Goal: Transaction & Acquisition: Purchase product/service

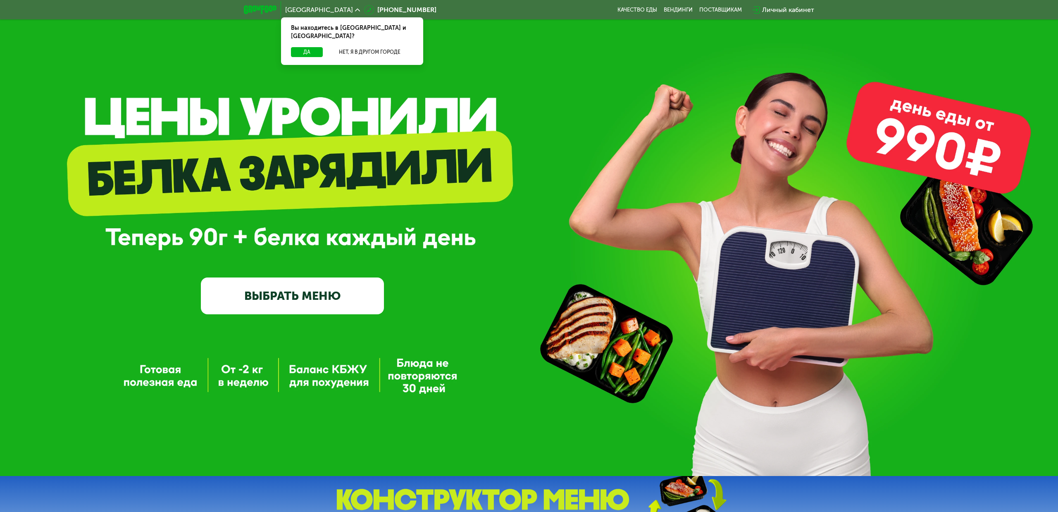
scroll to position [25, 0]
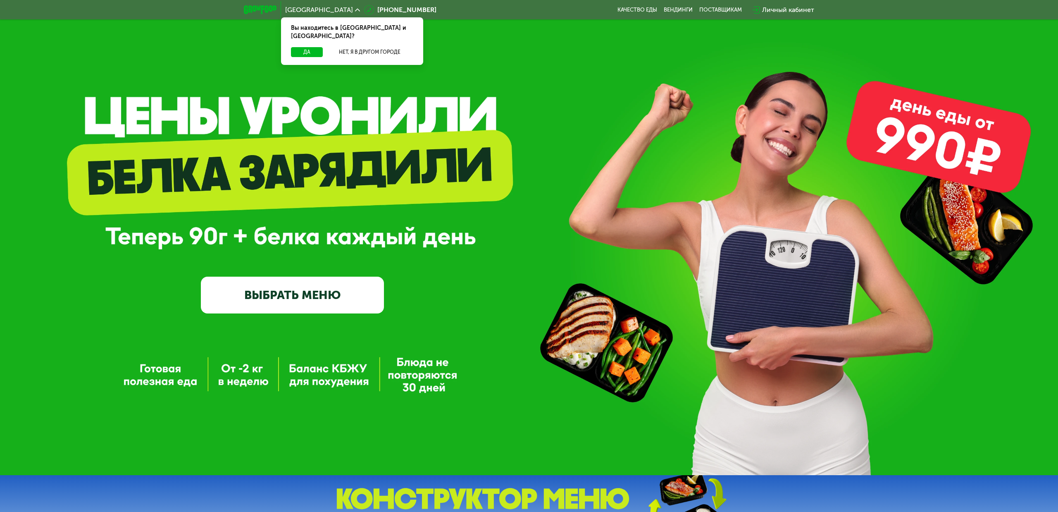
click at [345, 295] on link "ВЫБРАТЬ МЕНЮ" at bounding box center [292, 295] width 183 height 37
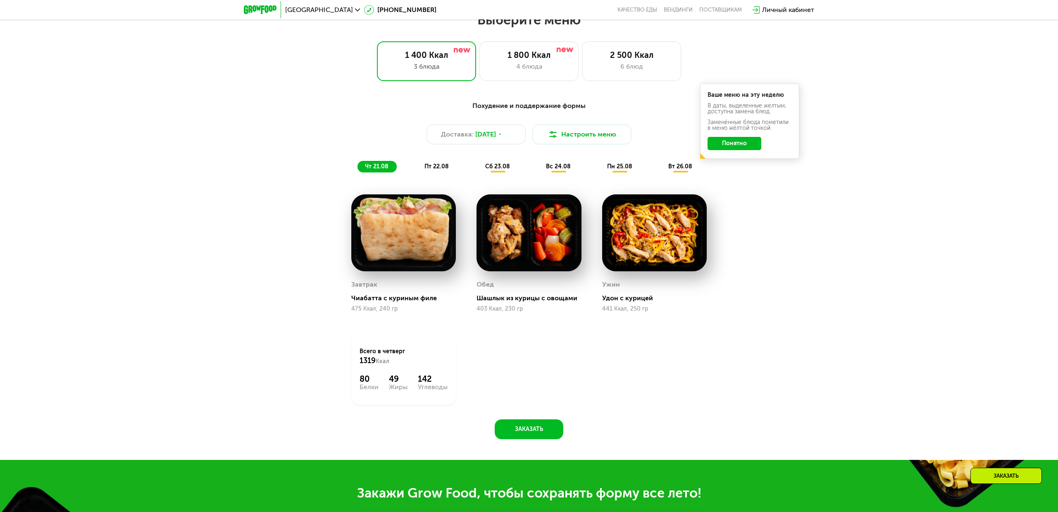
scroll to position [580, 0]
click at [569, 131] on button "Настроить меню" at bounding box center [581, 134] width 99 height 20
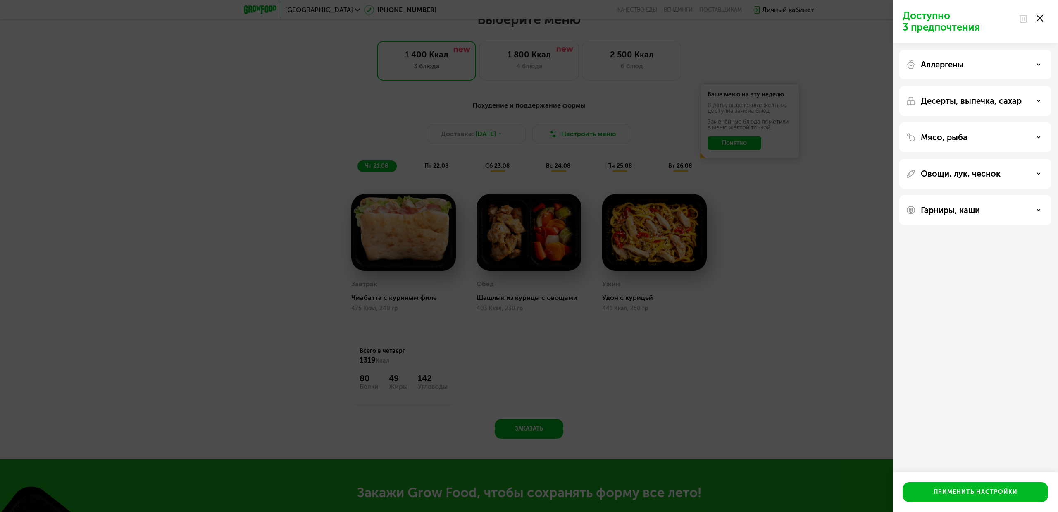
click at [1017, 66] on div "Аллергены" at bounding box center [975, 65] width 139 height 10
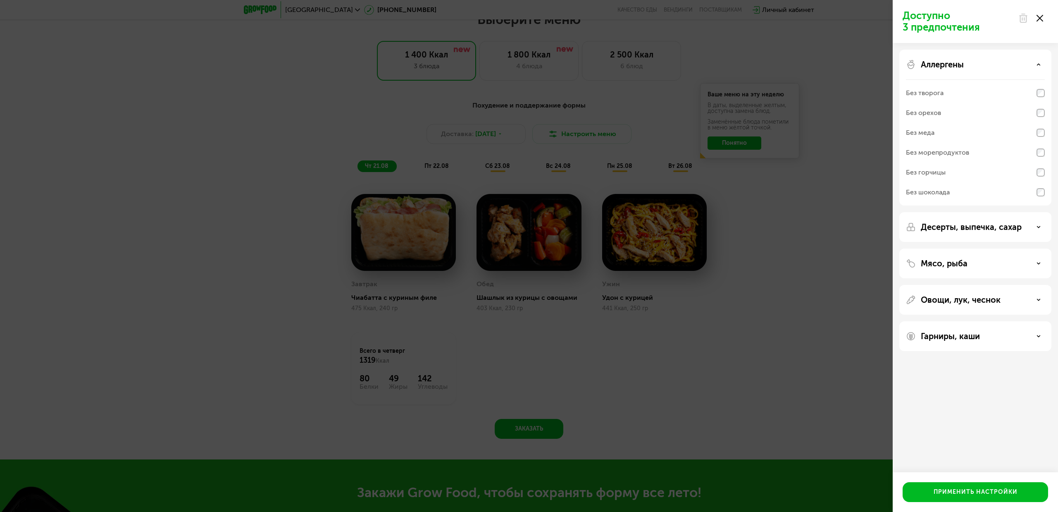
click at [1017, 66] on div "Аллергены" at bounding box center [975, 65] width 139 height 10
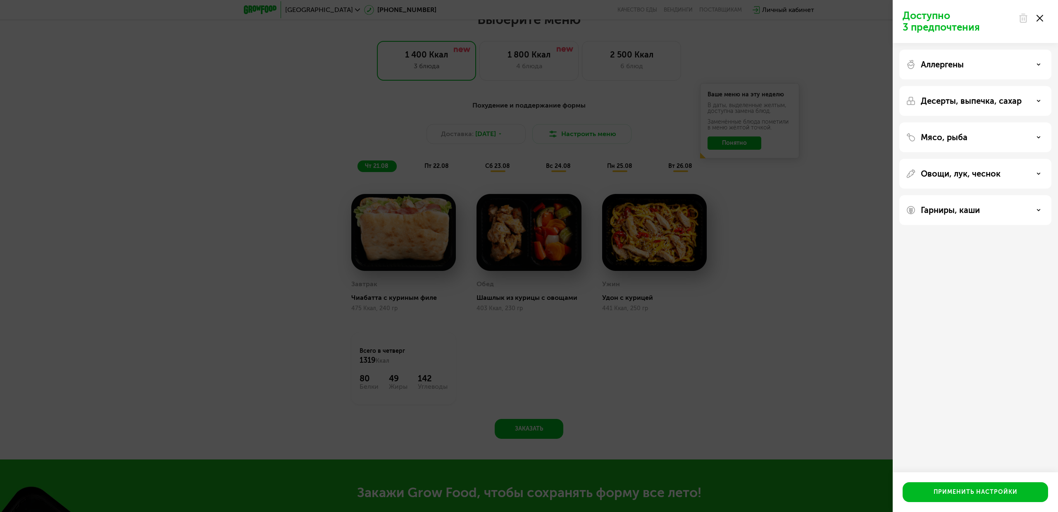
click at [1004, 136] on div "Мясо, рыба" at bounding box center [975, 137] width 139 height 10
click at [1006, 132] on div "Мясо, рыба" at bounding box center [975, 137] width 139 height 10
click at [1007, 176] on div "Овощи, лук, чеснок" at bounding box center [975, 174] width 139 height 10
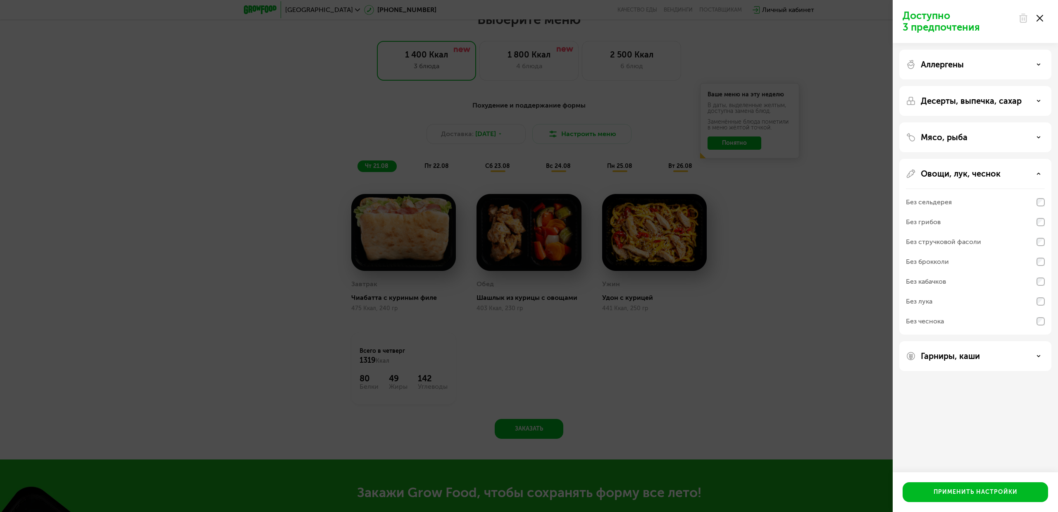
click at [1007, 176] on div "Овощи, лук, чеснок" at bounding box center [975, 174] width 139 height 10
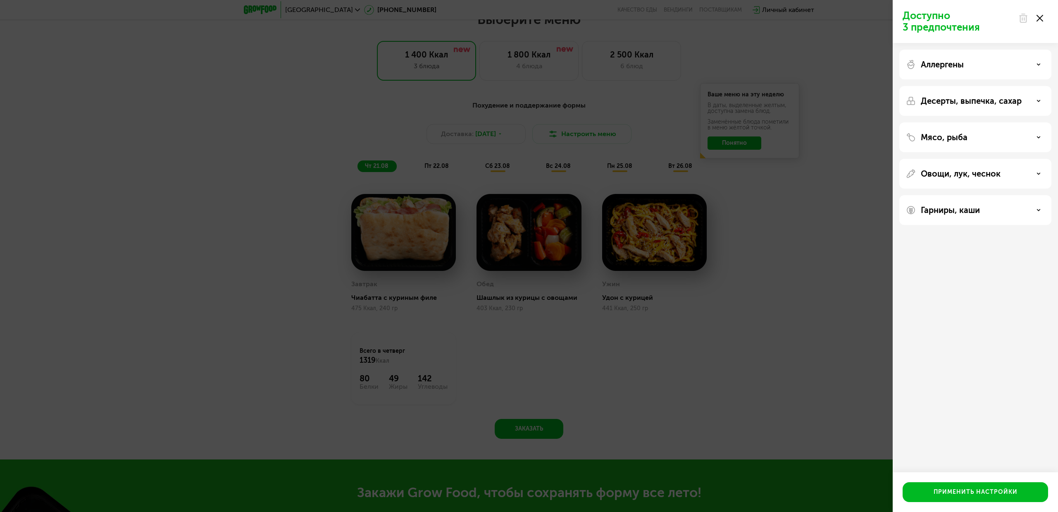
click at [1008, 215] on div "Гарниры, каши" at bounding box center [975, 210] width 139 height 10
click at [776, 384] on div "Доступно 3 предпочтения Аллергены Десерты, выпечка, сахар Мясо, рыба Овощи, лук…" at bounding box center [529, 256] width 1058 height 512
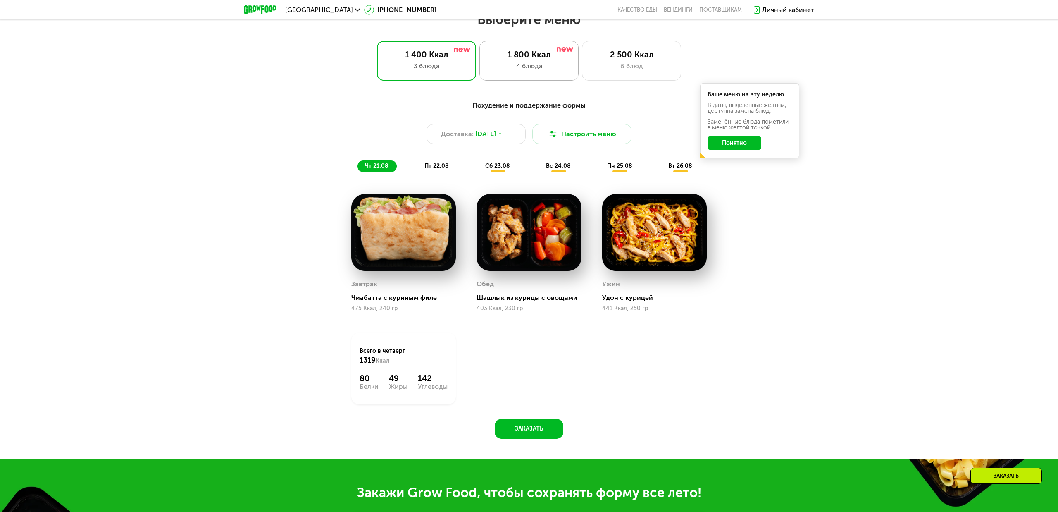
click at [582, 43] on div "1 800 Ккал 4 блюда" at bounding box center [631, 61] width 99 height 40
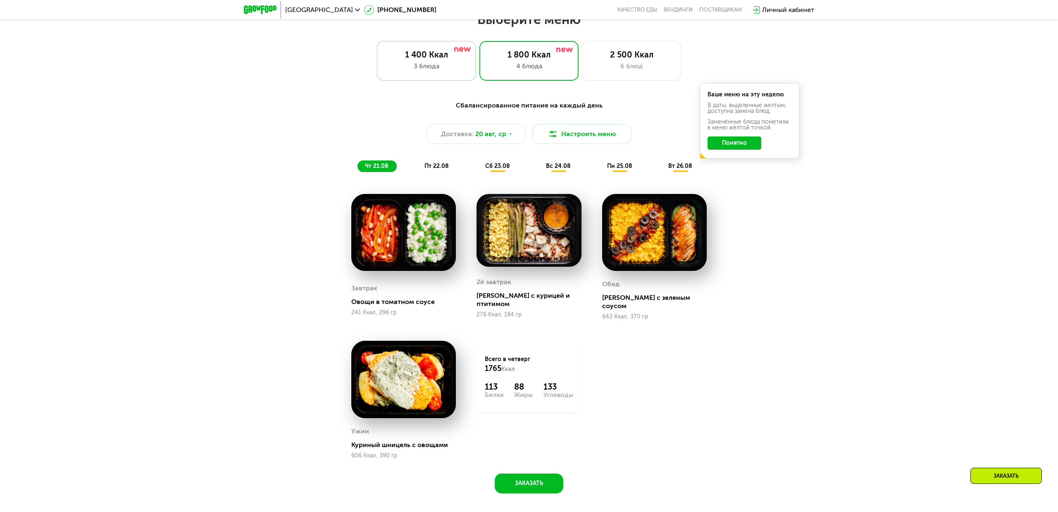
click at [450, 59] on div "1 400 Ккал" at bounding box center [427, 55] width 82 height 10
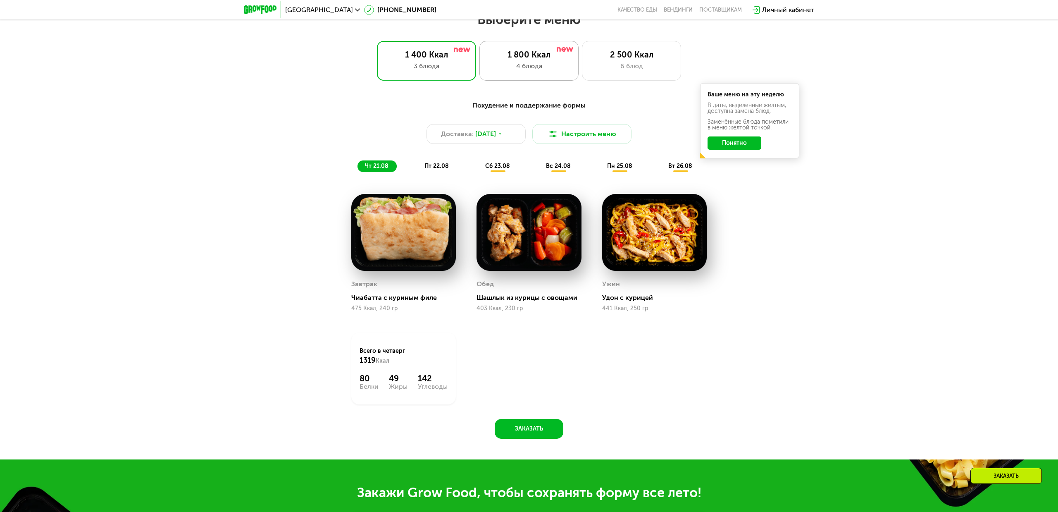
click at [507, 62] on div "4 блюда" at bounding box center [529, 66] width 82 height 10
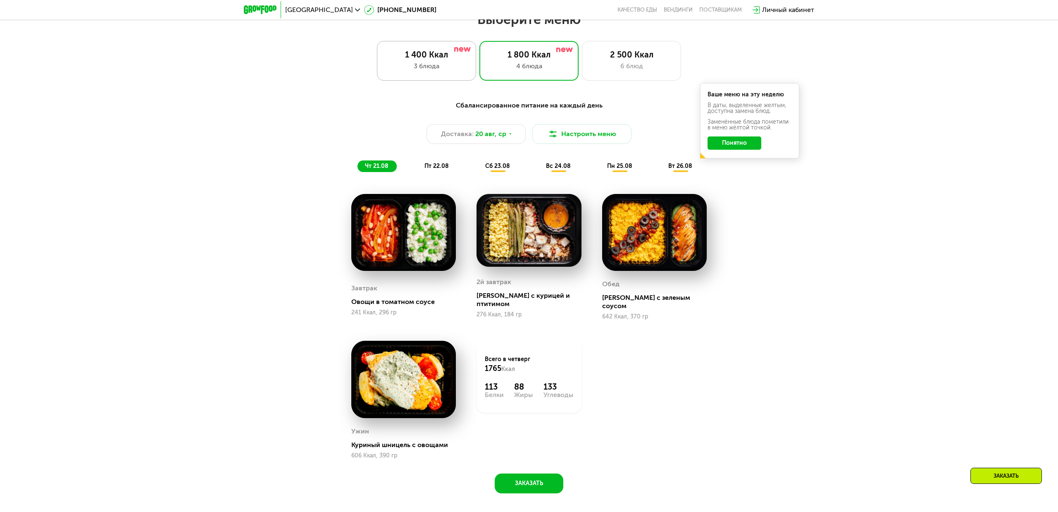
click at [438, 63] on div "3 блюда" at bounding box center [427, 66] width 82 height 10
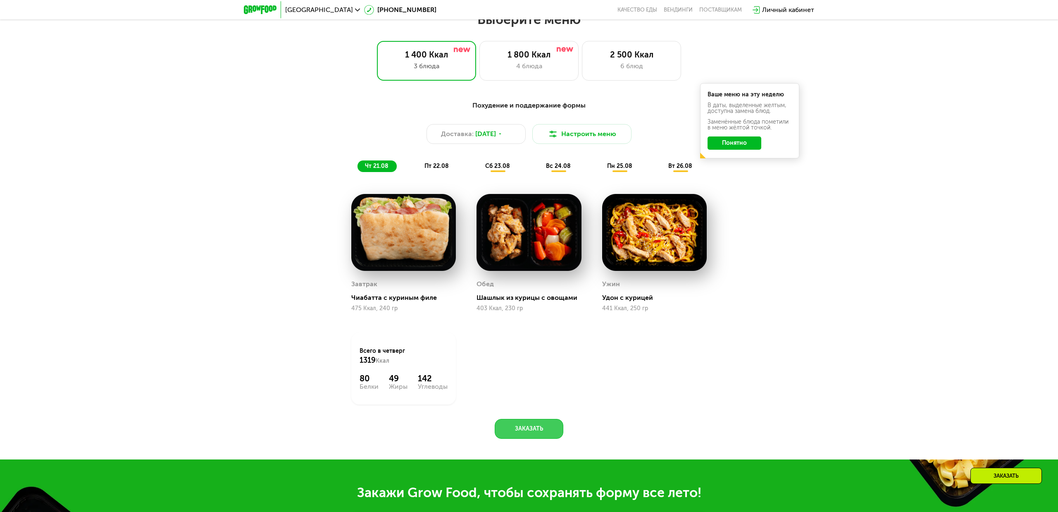
click at [537, 427] on button "Заказать" at bounding box center [529, 429] width 69 height 20
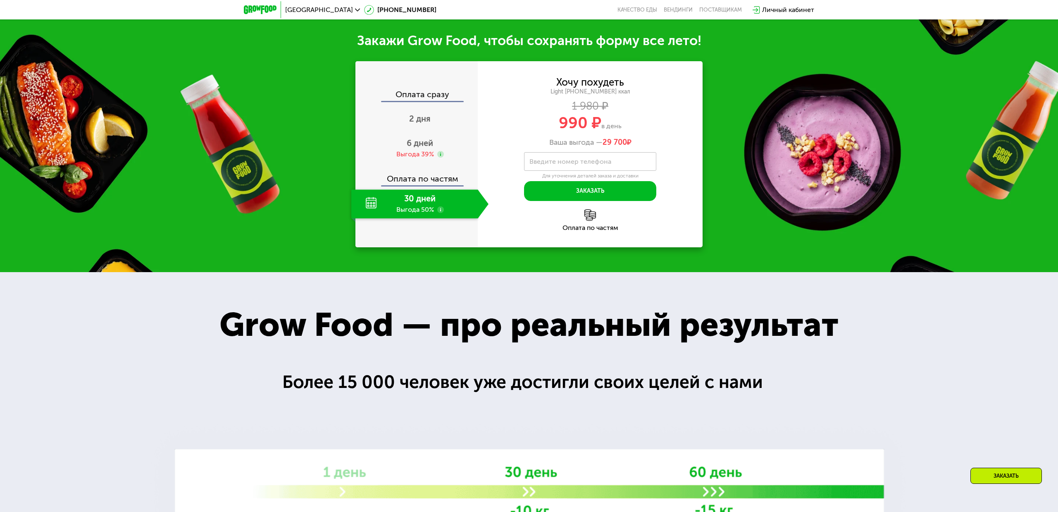
scroll to position [1039, 0]
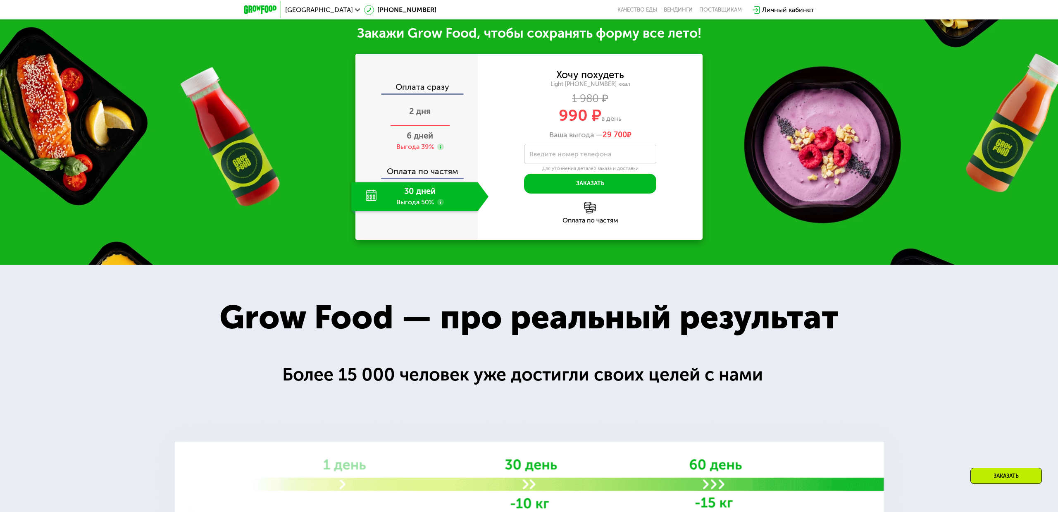
click at [422, 109] on span "2 дня" at bounding box center [419, 111] width 21 height 10
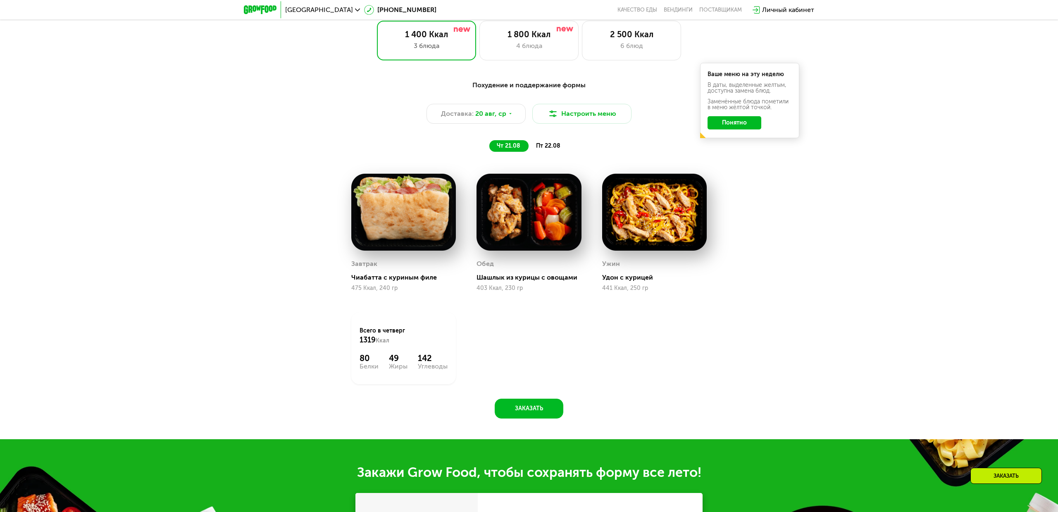
scroll to position [602, 0]
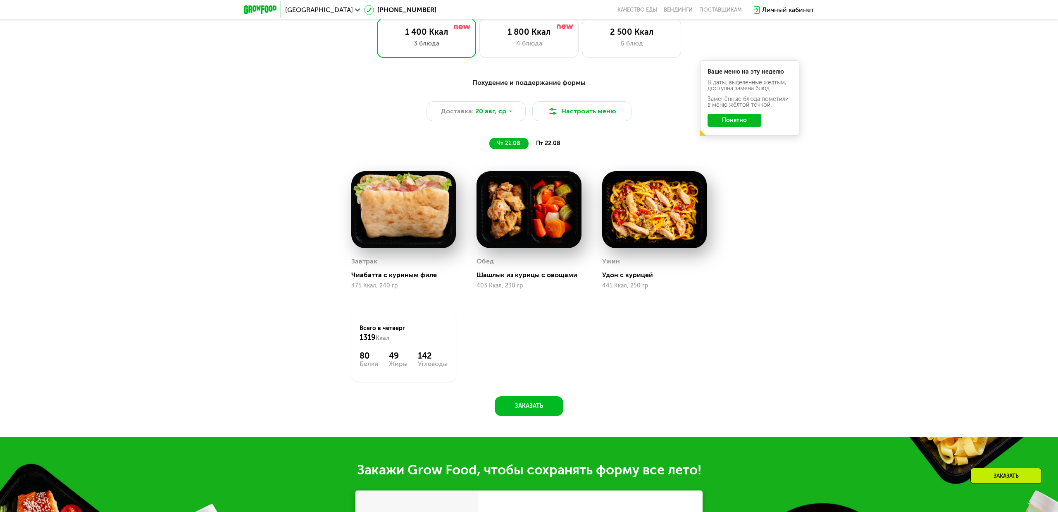
click at [550, 142] on span "пт 22.08" at bounding box center [548, 143] width 24 height 7
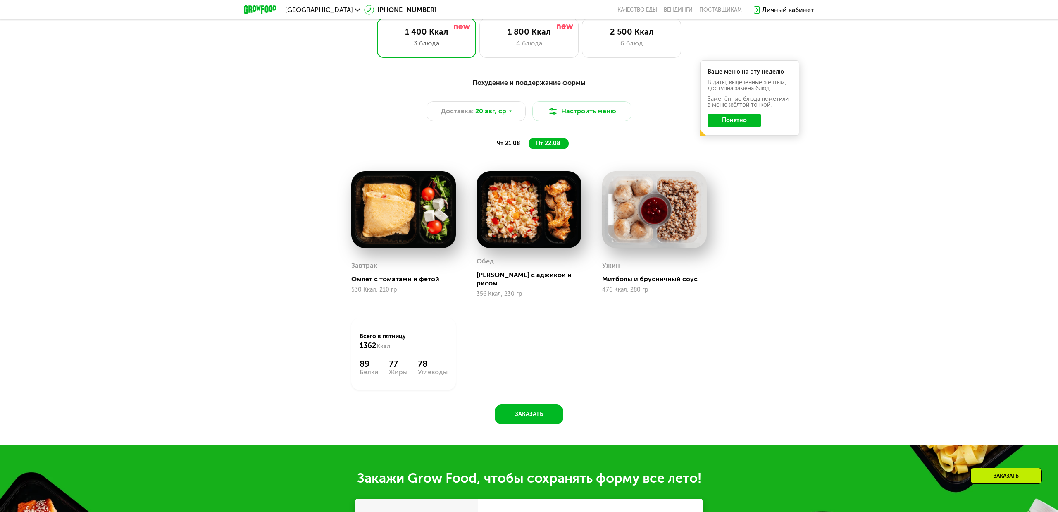
click at [529, 147] on div "чт 21.08" at bounding box center [549, 144] width 40 height 12
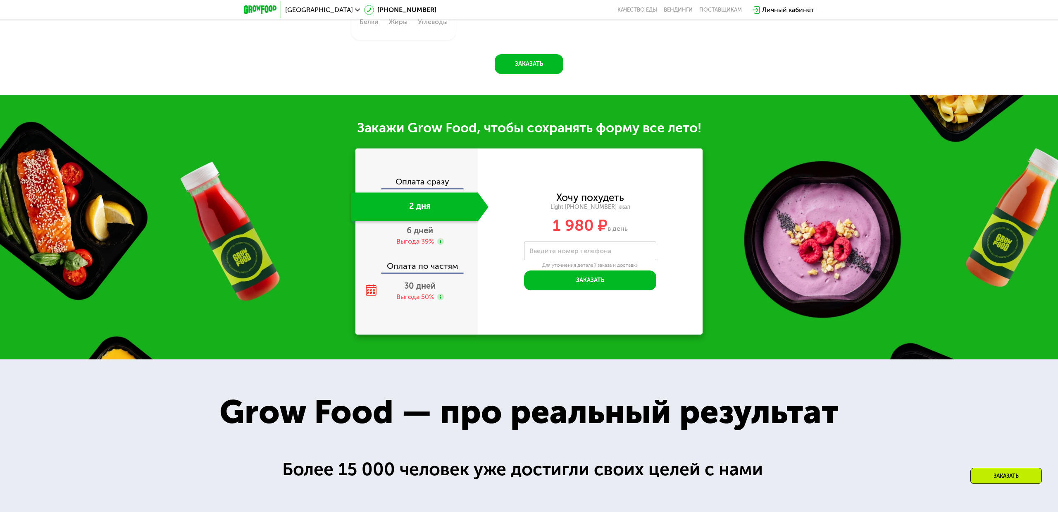
scroll to position [945, 0]
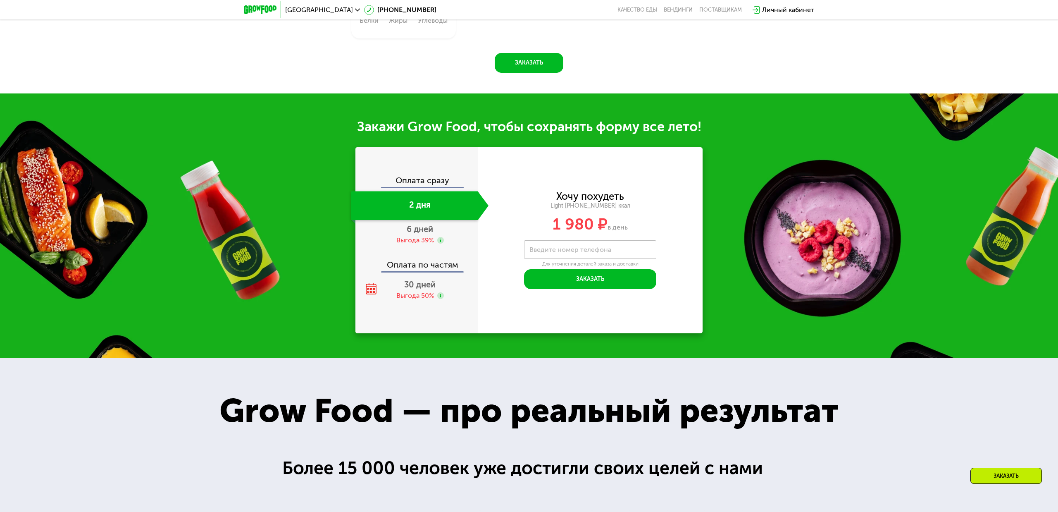
click at [575, 248] on label "Введите номер телефона" at bounding box center [571, 249] width 82 height 5
click at [575, 248] on input "Введите номер телефона" at bounding box center [590, 249] width 132 height 19
type input "**********"
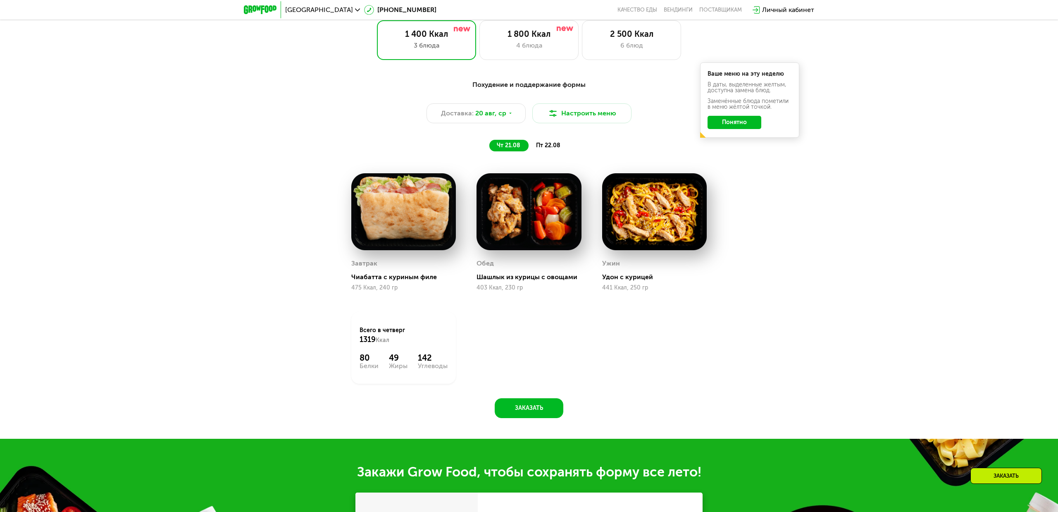
scroll to position [530, 0]
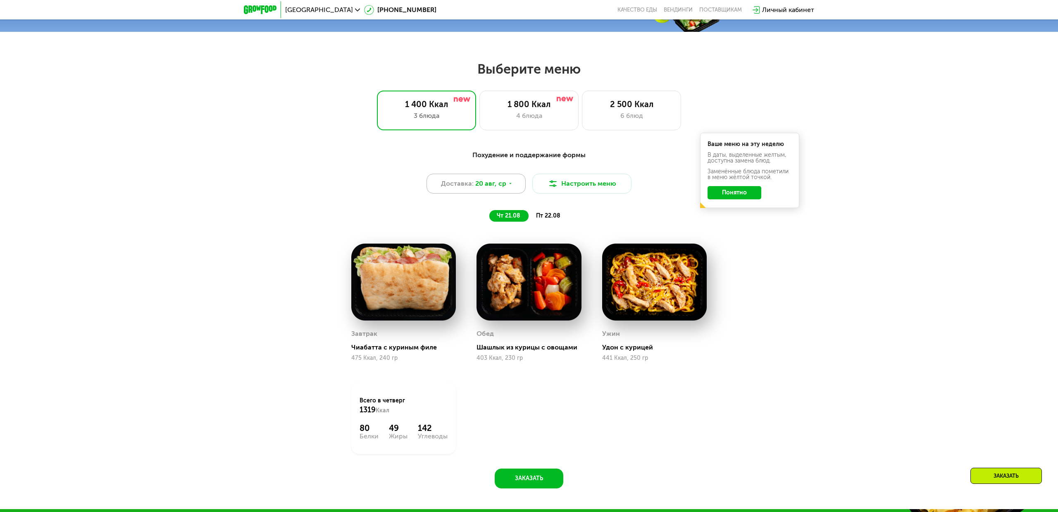
click at [508, 185] on icon at bounding box center [510, 183] width 5 height 5
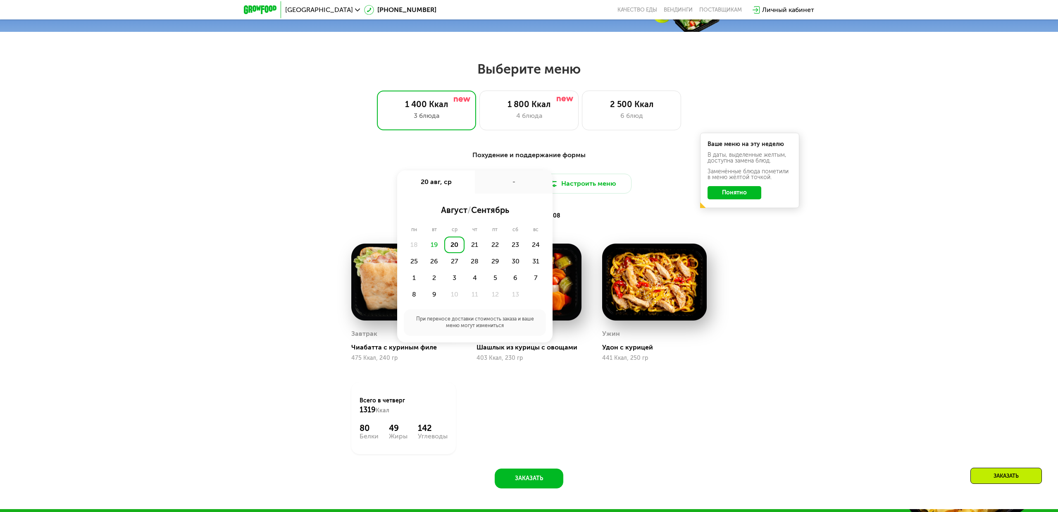
click at [436, 243] on div "19" at bounding box center [434, 244] width 20 height 17
click at [579, 218] on div "чт 21.08 пт 22.08" at bounding box center [529, 216] width 343 height 12
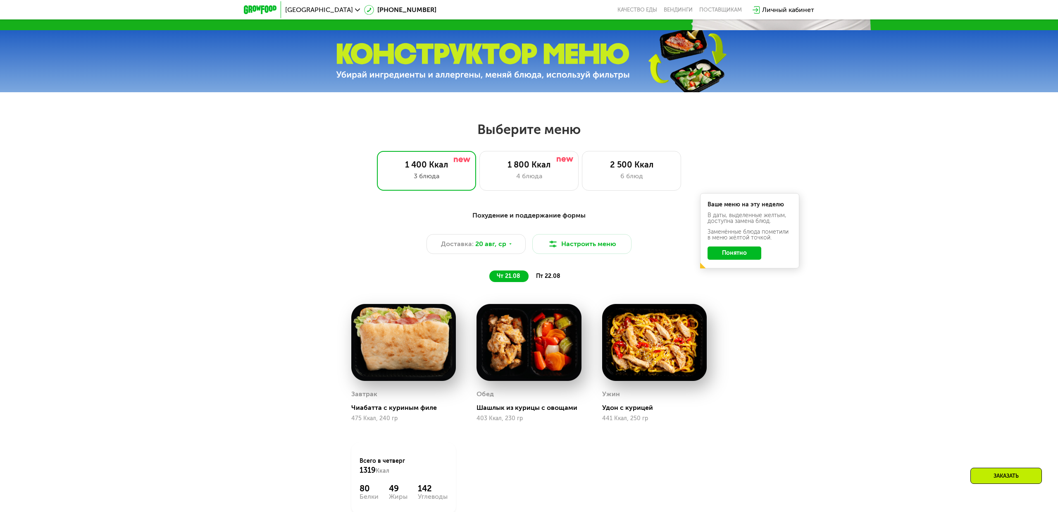
scroll to position [462, 0]
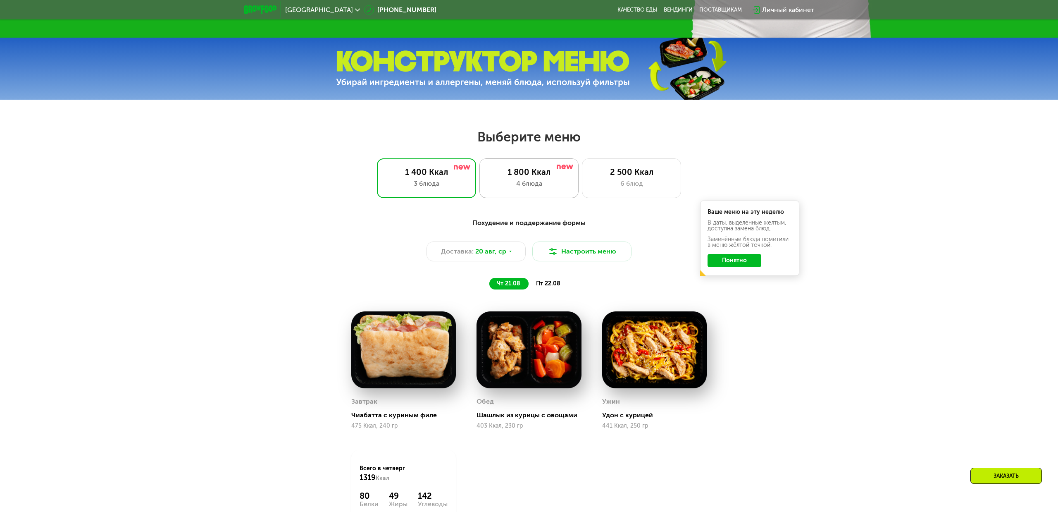
click at [526, 175] on div "1 800 Ккал" at bounding box center [529, 172] width 82 height 10
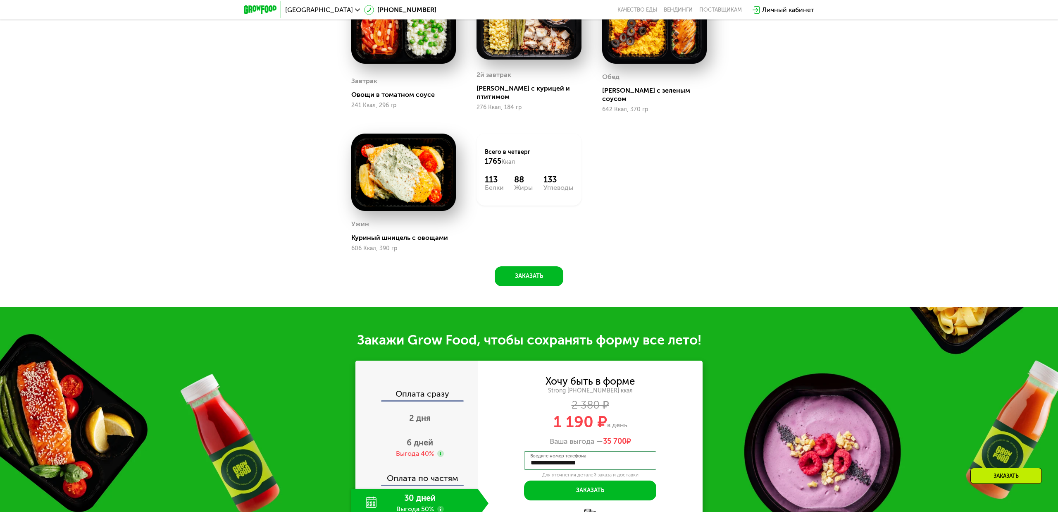
scroll to position [789, 0]
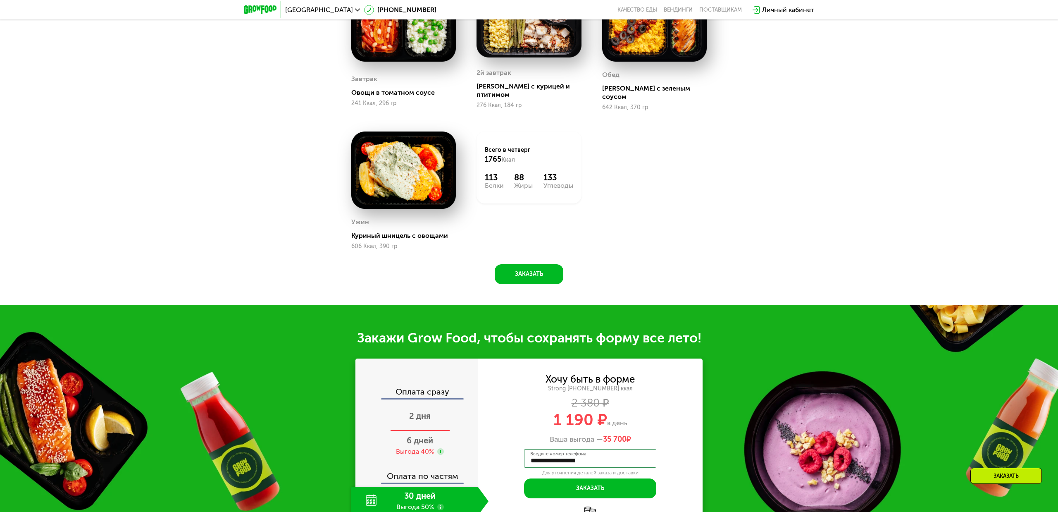
click at [437, 410] on div "2 дня" at bounding box center [419, 416] width 137 height 29
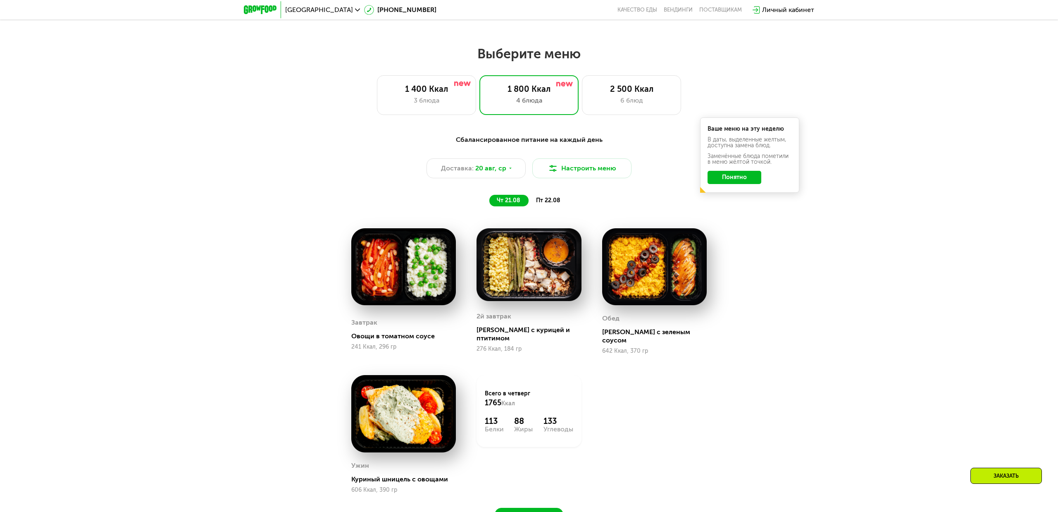
scroll to position [545, 0]
click at [546, 198] on span "пт 22.08" at bounding box center [548, 200] width 24 height 7
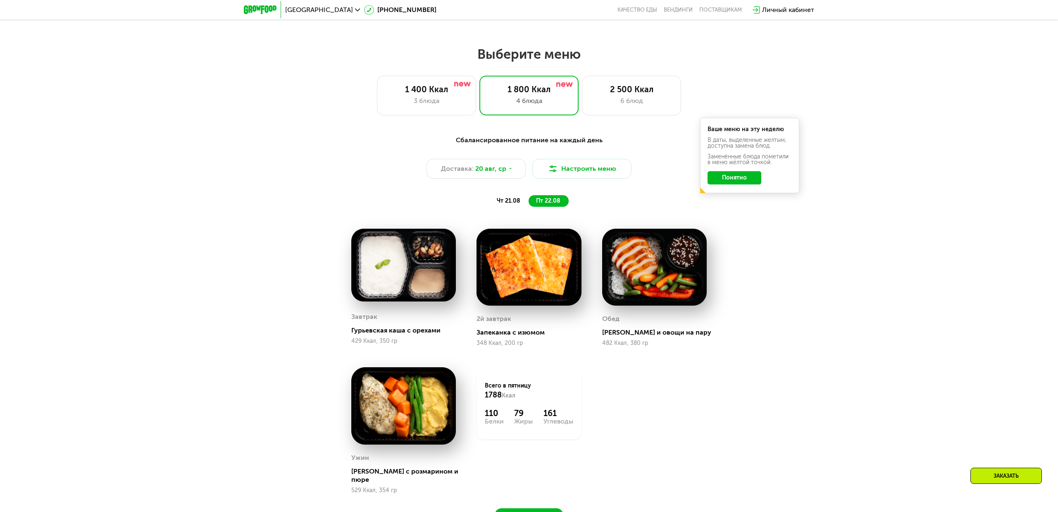
click at [513, 200] on span "чт 21.08" at bounding box center [509, 200] width 24 height 7
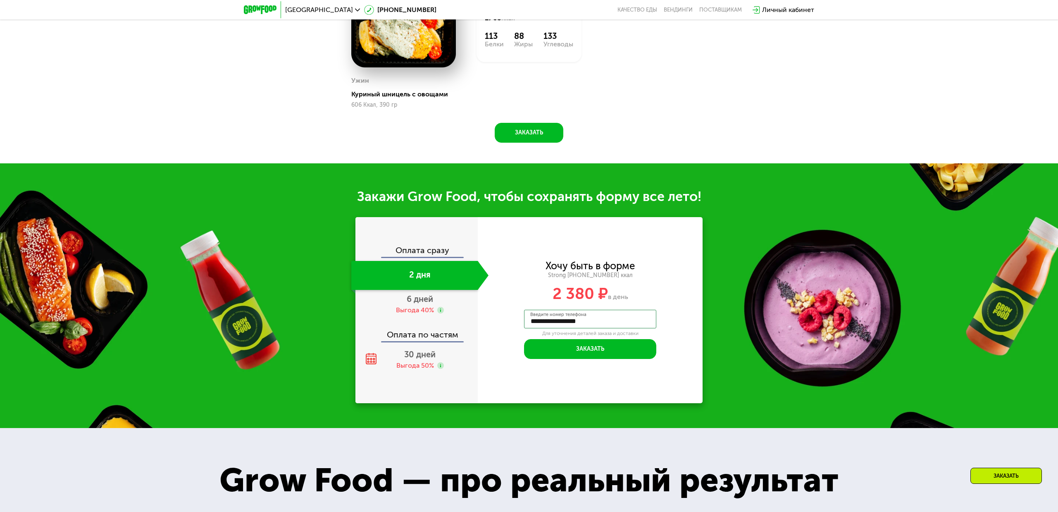
scroll to position [938, 0]
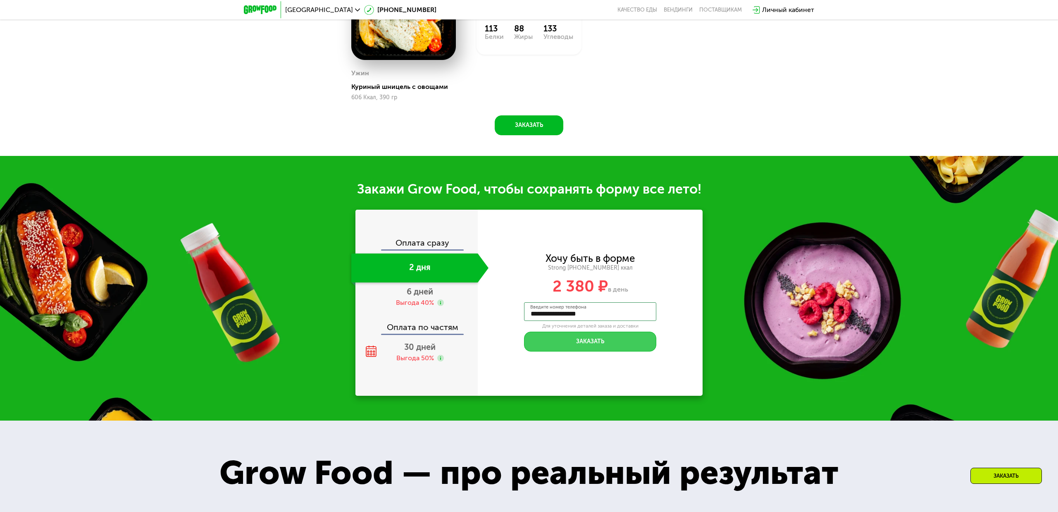
click at [579, 334] on button "Заказать" at bounding box center [590, 342] width 132 height 20
type input "****"
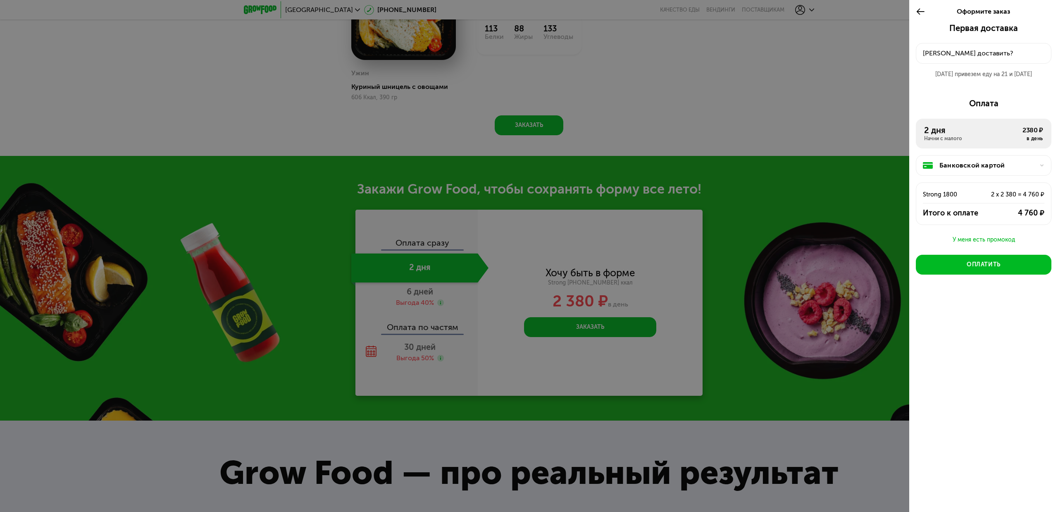
click at [975, 58] on button "Куда доставить?" at bounding box center [984, 53] width 136 height 21
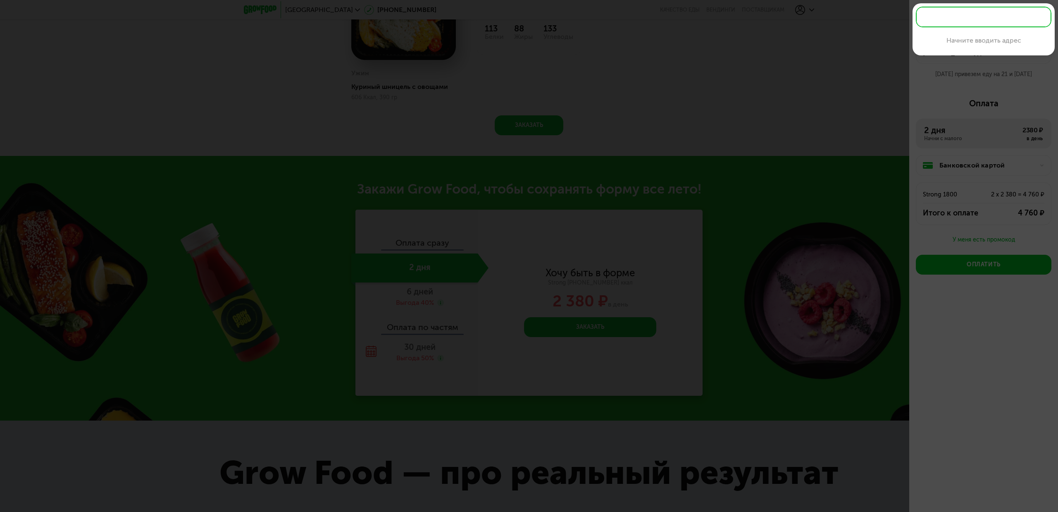
click at [975, 17] on input "text" at bounding box center [984, 17] width 136 height 21
click at [976, 44] on div "г Красногорск, Подмосковный б-р, д 12, кв 479" at bounding box center [984, 39] width 122 height 10
type input "**********"
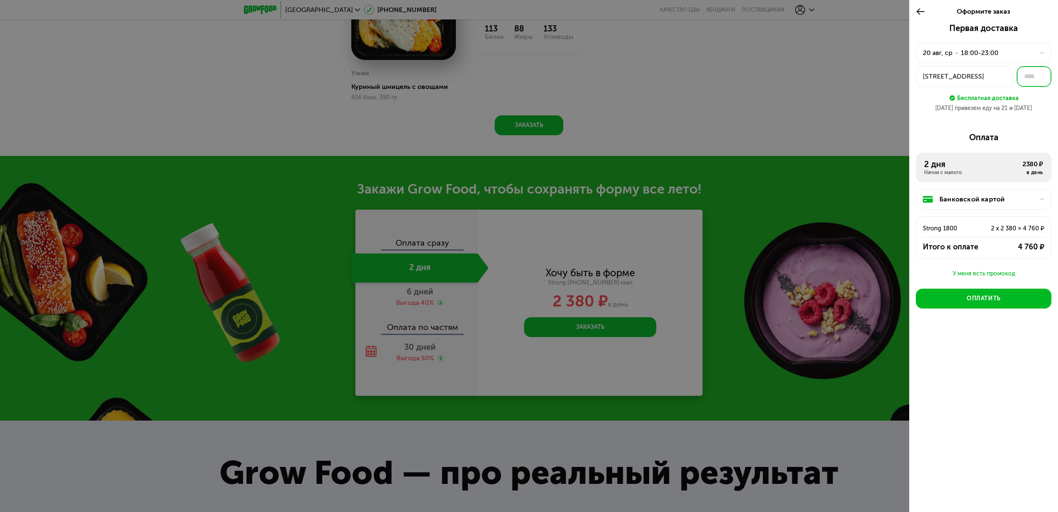
click at [1029, 78] on input "text" at bounding box center [1034, 76] width 35 height 21
type input "***"
click at [989, 79] on div "Красногорск, Подмосковный б-р, 12" at bounding box center [965, 77] width 84 height 10
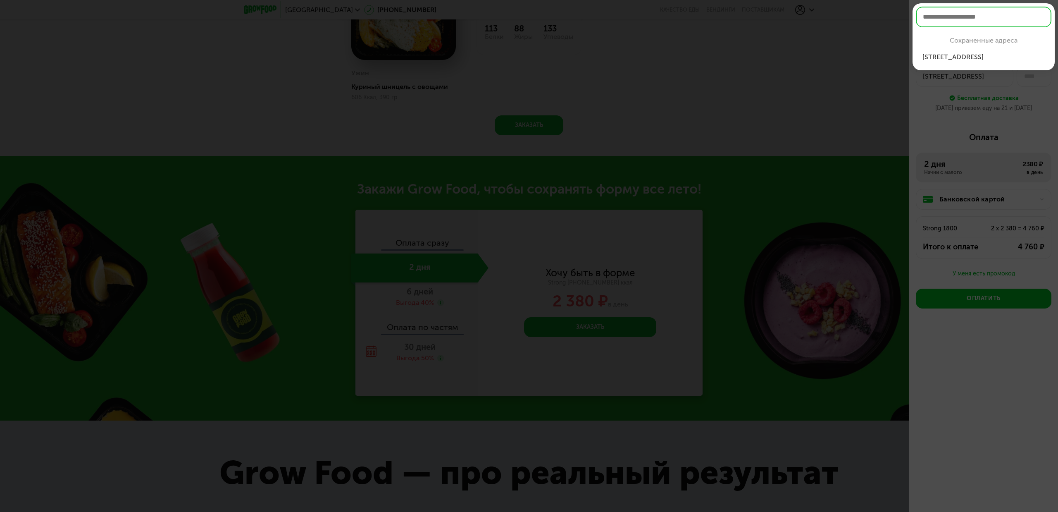
type input "***"
click at [1009, 60] on div "Красногорск, По...б-р, 12, кв 479" at bounding box center [984, 57] width 122 height 10
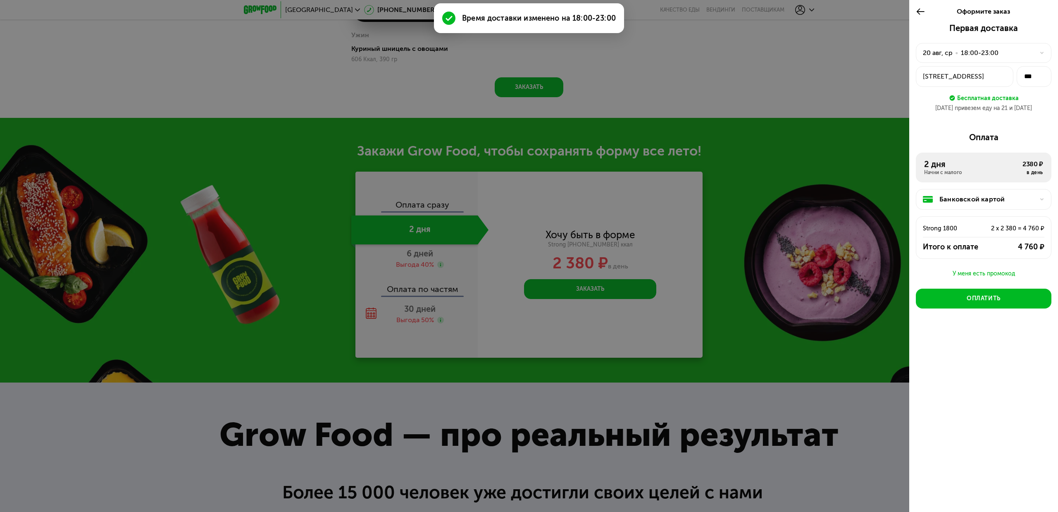
scroll to position [977, 0]
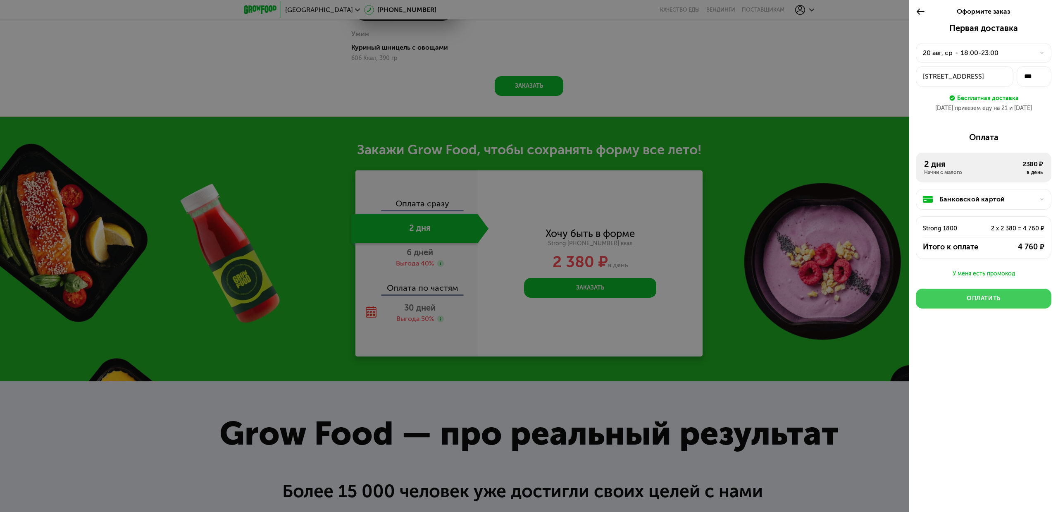
click at [983, 299] on div "Оплатить" at bounding box center [984, 298] width 34 height 8
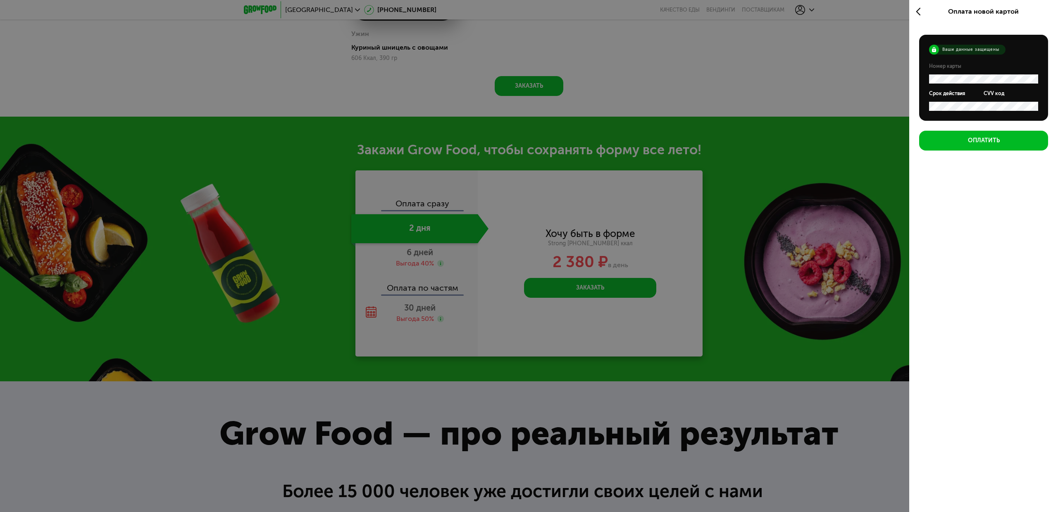
scroll to position [0, 0]
click at [968, 144] on div "Оплатить" at bounding box center [984, 140] width 32 height 8
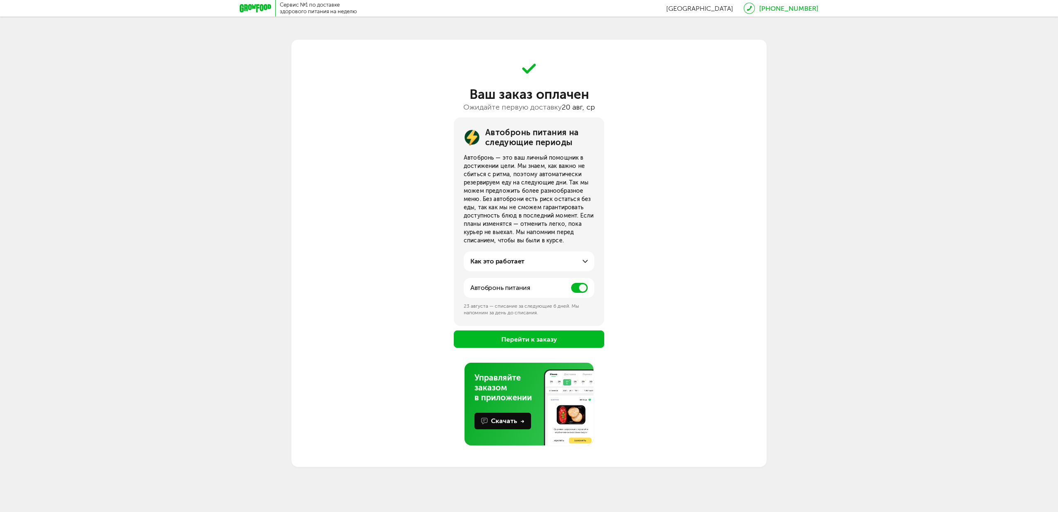
click at [576, 288] on span at bounding box center [579, 288] width 17 height 10
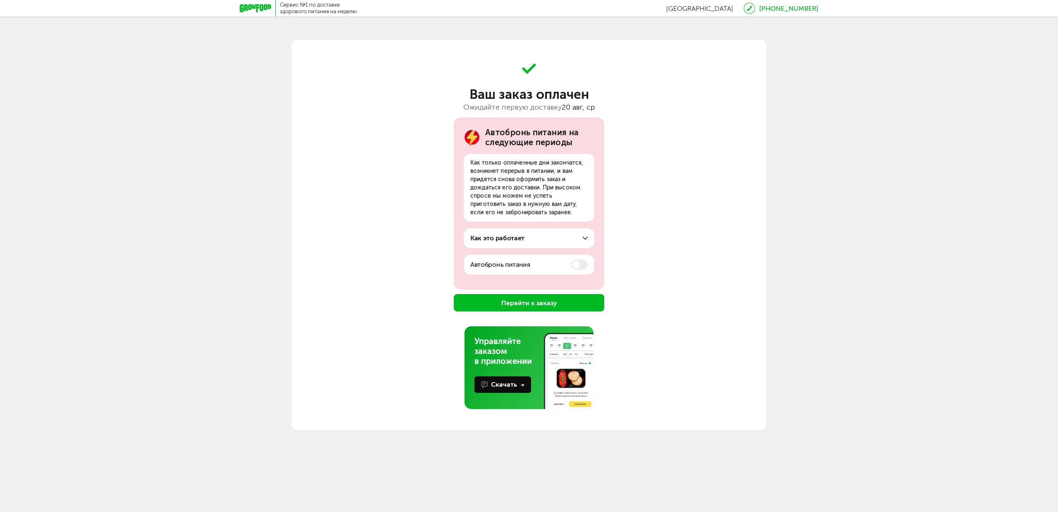
click at [590, 302] on button "Перейти к заказу" at bounding box center [529, 302] width 150 height 17
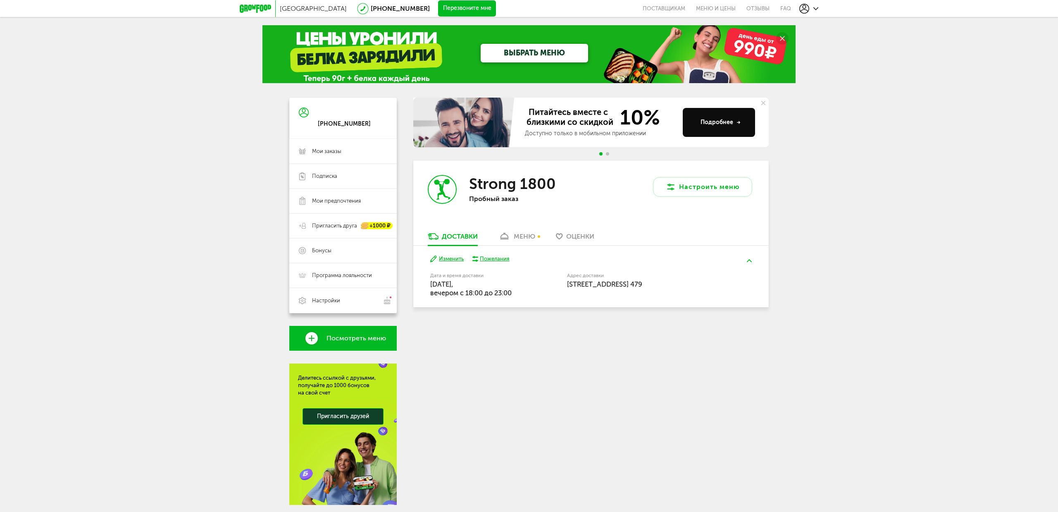
click at [517, 237] on div "меню" at bounding box center [524, 236] width 21 height 8
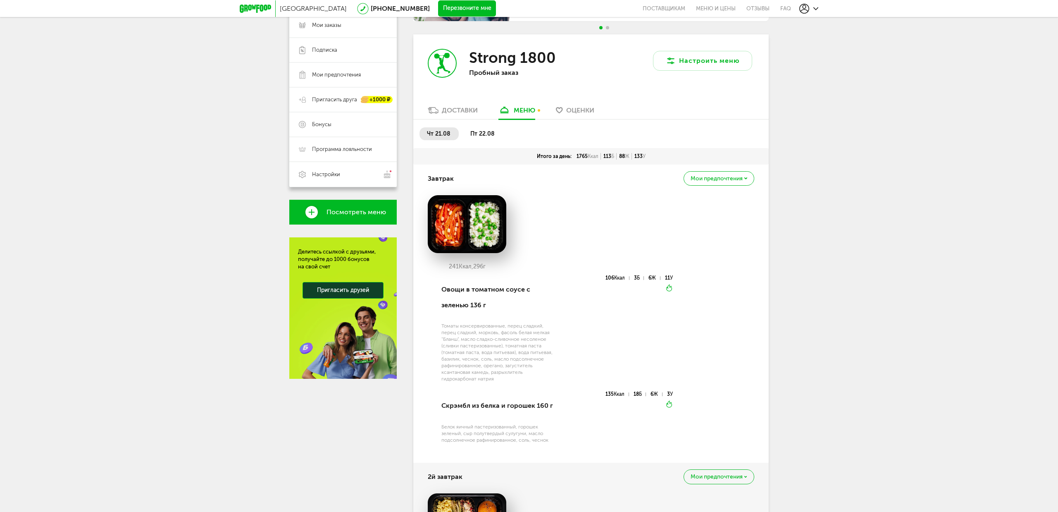
scroll to position [69, 0]
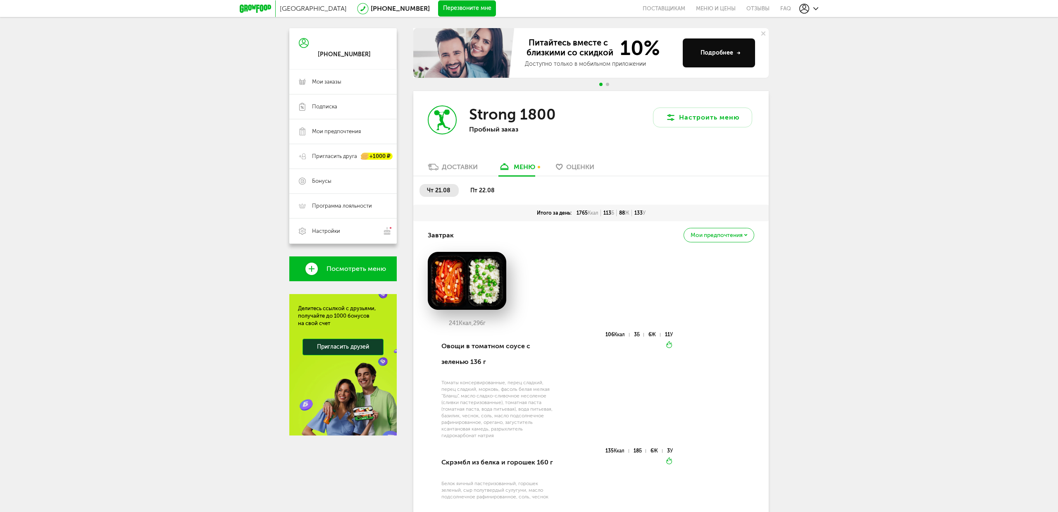
click at [481, 187] on span "пт 22.08" at bounding box center [482, 190] width 24 height 7
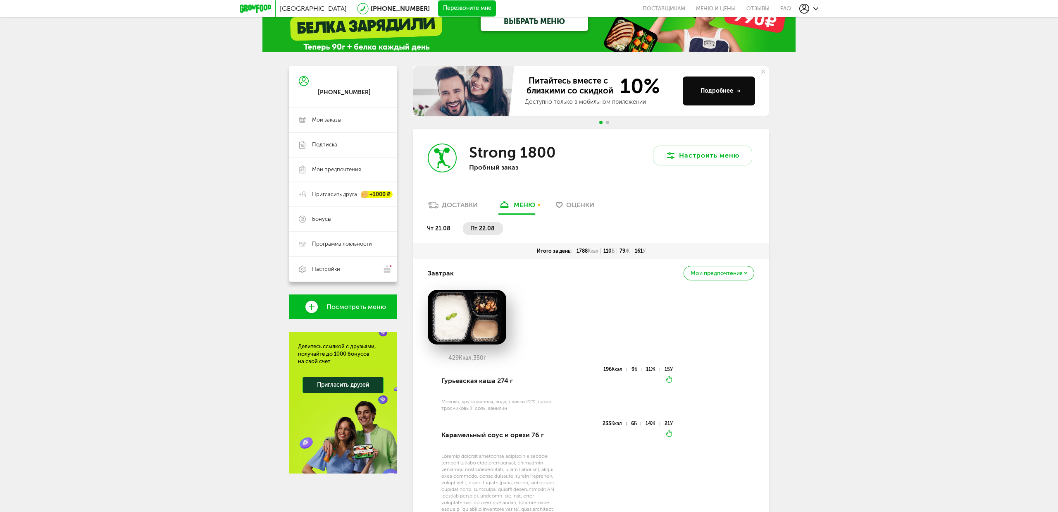
scroll to position [0, 0]
